Goal: Information Seeking & Learning: Find specific fact

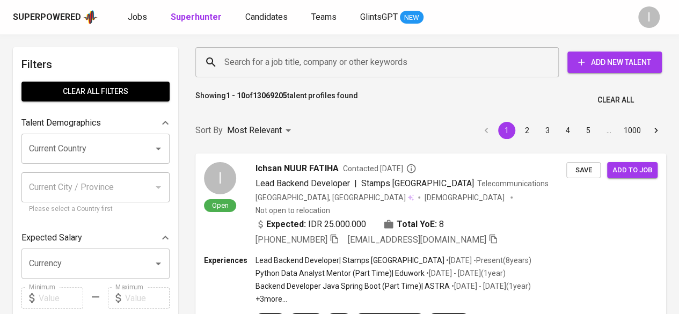
click at [357, 63] on input "Search for a job title, company or other keywords" at bounding box center [380, 62] width 316 height 20
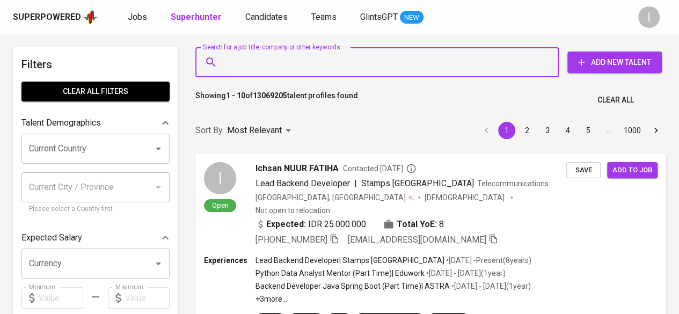
paste input "[EMAIL_ADDRESS][DOMAIN_NAME]"
type input "[EMAIL_ADDRESS][DOMAIN_NAME]"
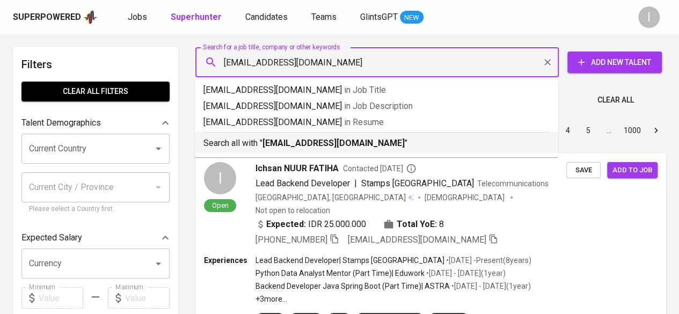
click at [350, 148] on b "[EMAIL_ADDRESS][DOMAIN_NAME]" at bounding box center [333, 143] width 142 height 10
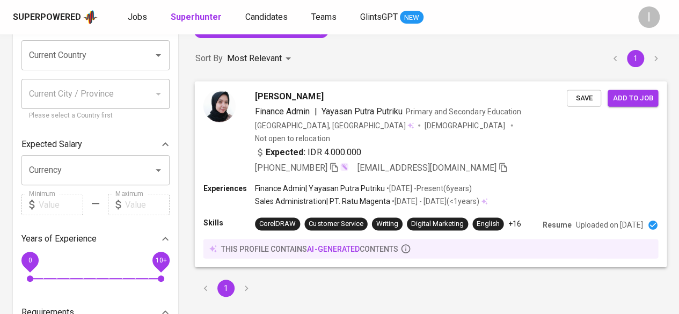
scroll to position [107, 0]
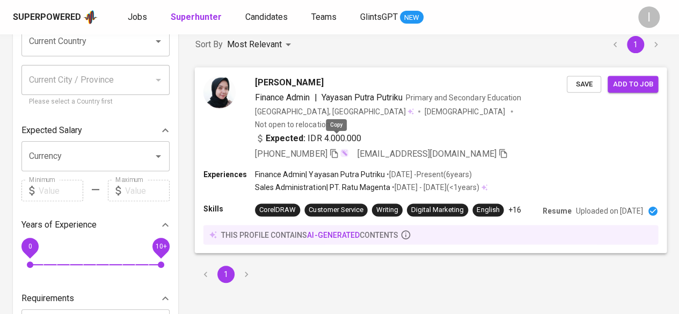
click at [334, 148] on icon "button" at bounding box center [334, 153] width 10 height 10
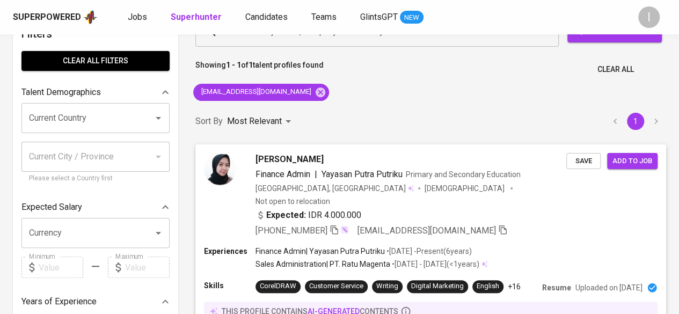
scroll to position [0, 0]
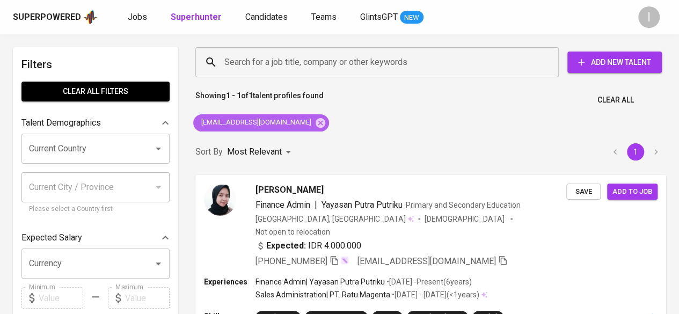
click at [289, 129] on div "[EMAIL_ADDRESS][DOMAIN_NAME]" at bounding box center [261, 122] width 136 height 17
click at [316, 119] on icon at bounding box center [321, 123] width 10 height 10
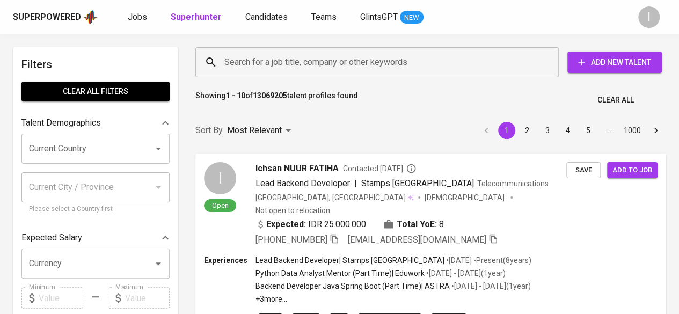
click at [325, 63] on input "Search for a job title, company or other keywords" at bounding box center [380, 62] width 316 height 20
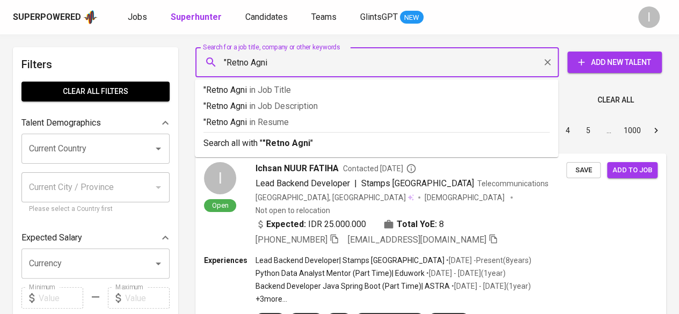
type input ""Retno Agni""
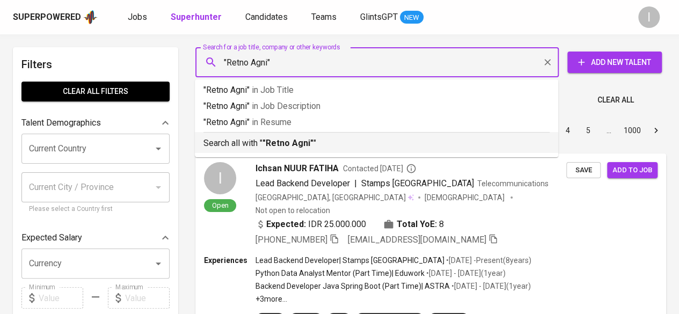
click at [308, 145] on b ""Retno Agni"" at bounding box center [287, 143] width 51 height 10
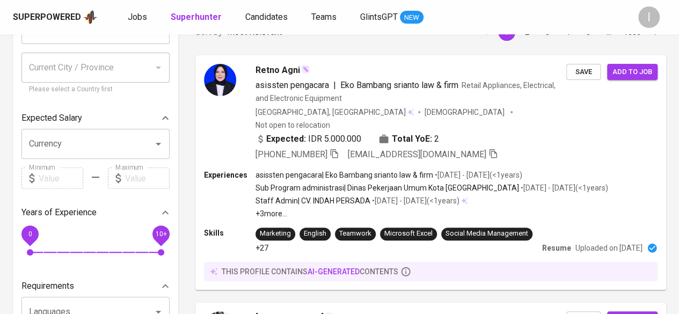
scroll to position [54, 0]
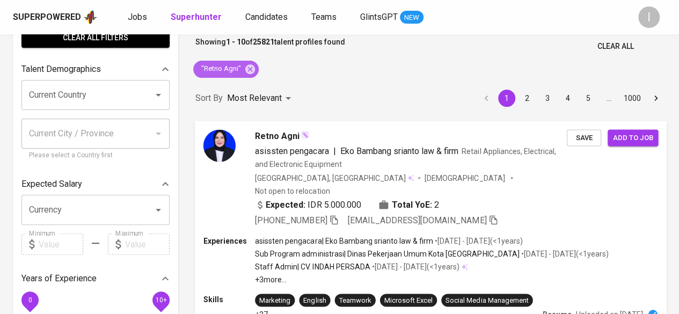
drag, startPoint x: 250, startPoint y: 72, endPoint x: 390, endPoint y: 225, distance: 207.8
click at [250, 72] on icon at bounding box center [250, 69] width 10 height 10
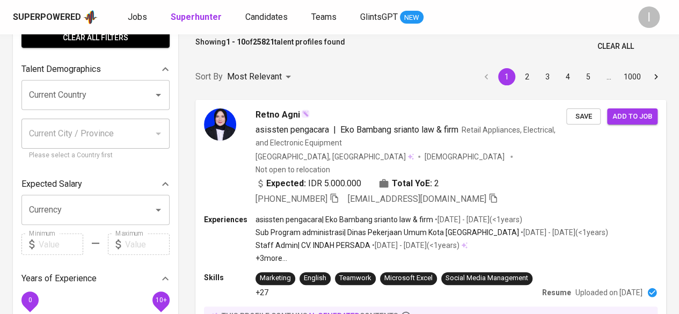
click at [345, 19] on input "Search for a job title, company or other keywords" at bounding box center [380, 8] width 316 height 20
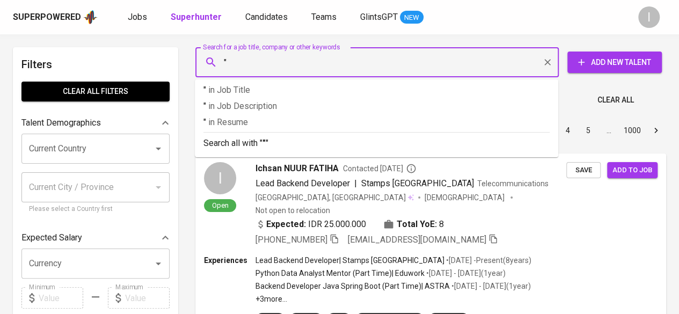
paste input "RetnoAgniandariska"
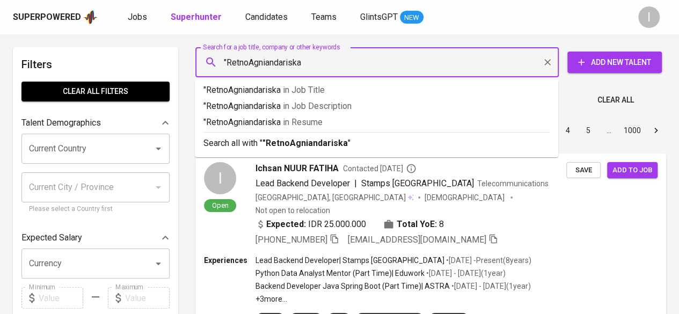
click at [250, 68] on input ""RetnoAgniandariska" at bounding box center [380, 62] width 316 height 20
click at [271, 67] on input ""Retno Agniandariska" at bounding box center [380, 62] width 316 height 20
click at [323, 64] on input ""Retno Agni andariska" at bounding box center [380, 62] width 316 height 20
type input ""Retno Agni andariska""
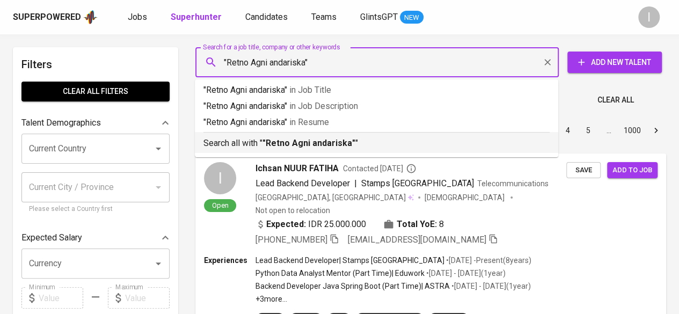
click at [352, 137] on p "Search all with " "Retno Agni andariska" "" at bounding box center [376, 143] width 346 height 13
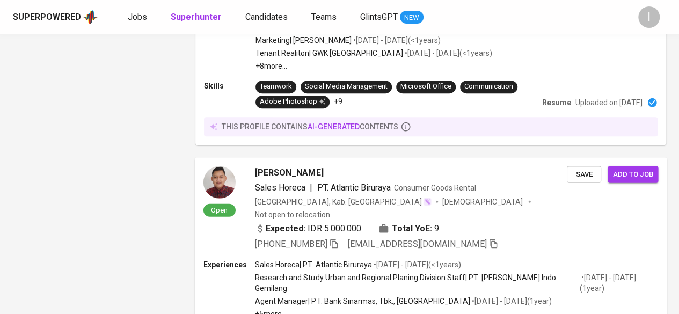
scroll to position [2211, 0]
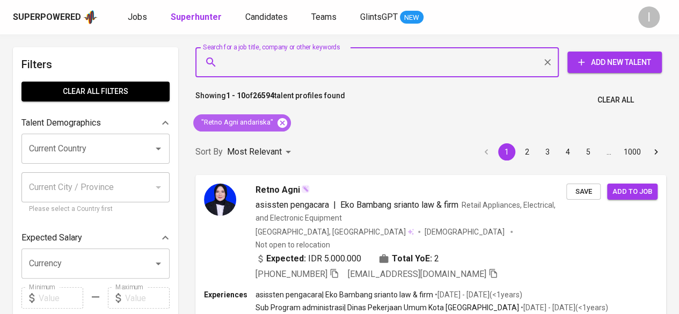
click at [281, 126] on icon at bounding box center [282, 123] width 10 height 10
click at [308, 59] on input "Search for a job title, company or other keywords" at bounding box center [380, 62] width 316 height 20
click at [314, 67] on input "Search for a job title, company or other keywords" at bounding box center [380, 62] width 316 height 20
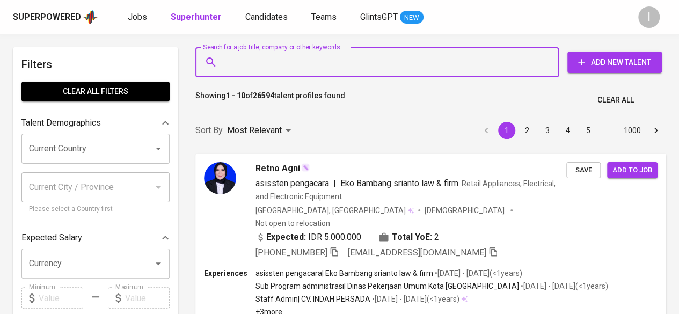
paste input "azizie20861@gmail.com"
type input "azizie20861@gmail.com"
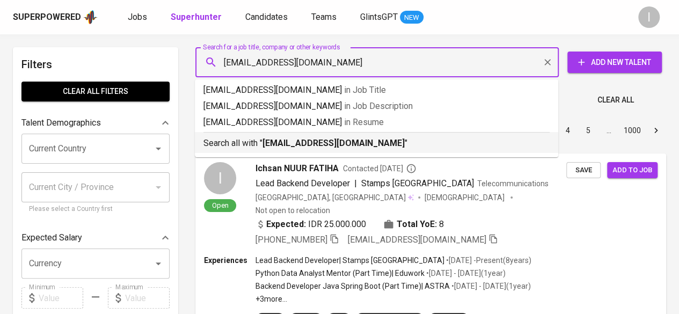
click at [318, 142] on b "azizie20861@gmail.com" at bounding box center [333, 143] width 142 height 10
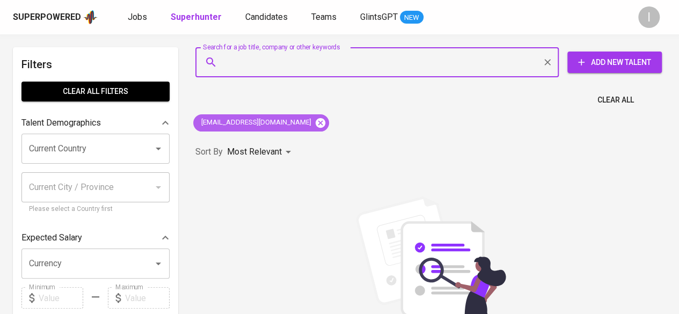
click at [316, 126] on icon at bounding box center [321, 123] width 10 height 10
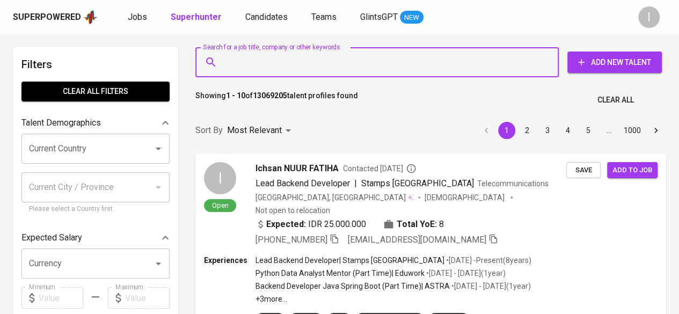
click at [307, 62] on input "Search for a job title, company or other keywords" at bounding box center [380, 62] width 316 height 20
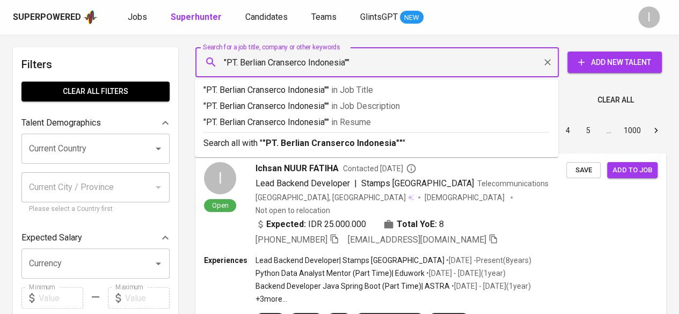
type input ""PT. Berlian Cranserco Indonesia""
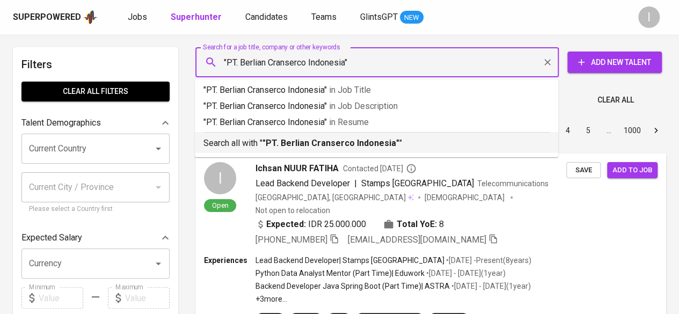
click at [360, 136] on div "Search all with " "PT. Berlian Cranserco Indonesia" "" at bounding box center [376, 141] width 346 height 18
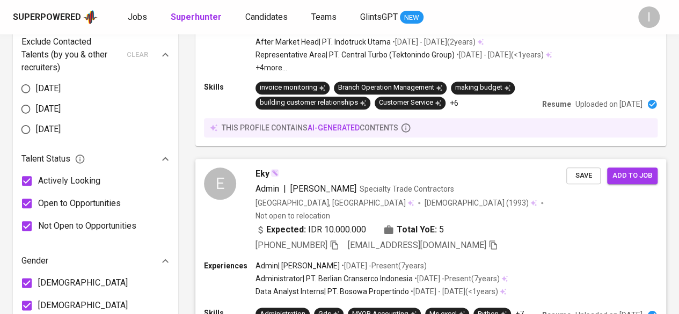
scroll to position [590, 0]
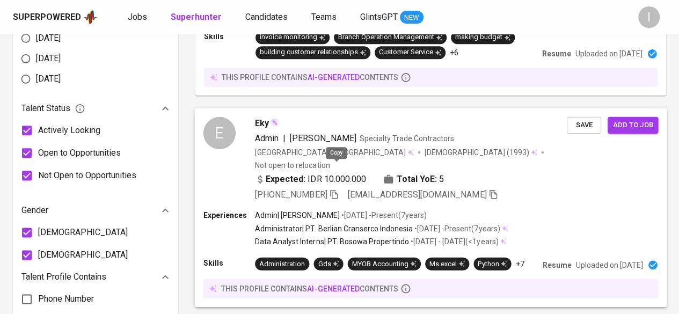
click at [335, 189] on icon "button" at bounding box center [334, 194] width 10 height 10
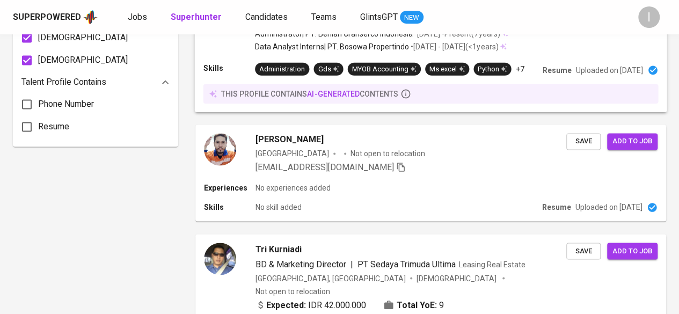
scroll to position [859, 0]
